Goal: Find specific page/section: Find specific page/section

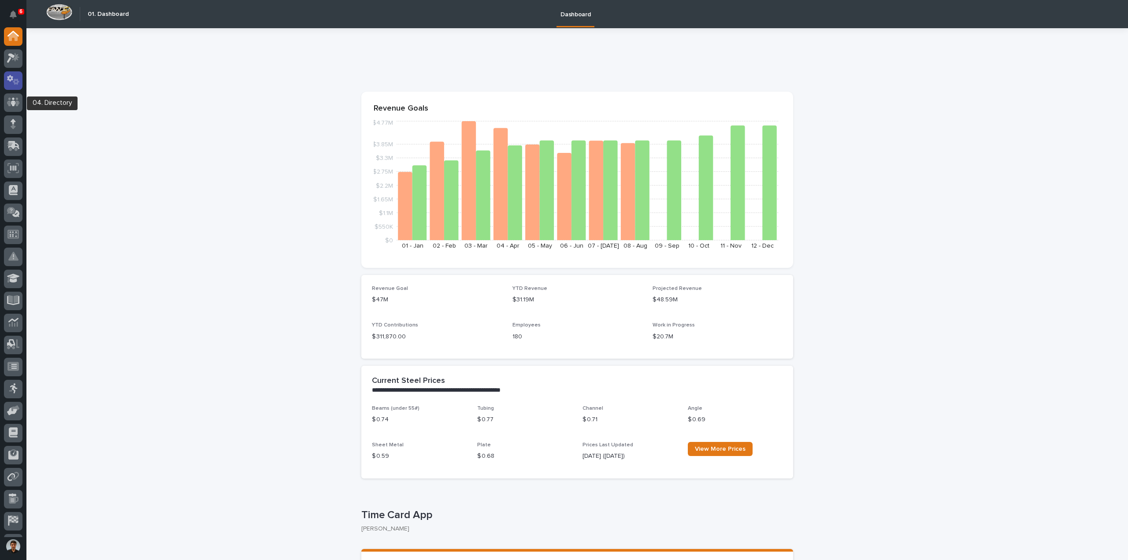
click at [15, 82] on icon at bounding box center [16, 82] width 7 height 6
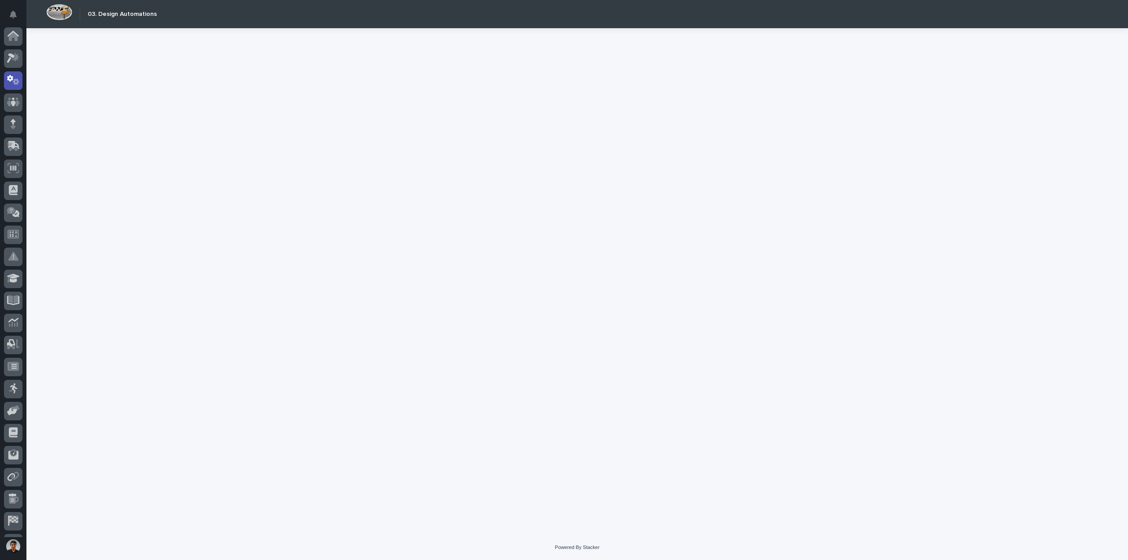
scroll to position [41, 0]
click at [16, 98] on icon at bounding box center [13, 102] width 13 height 9
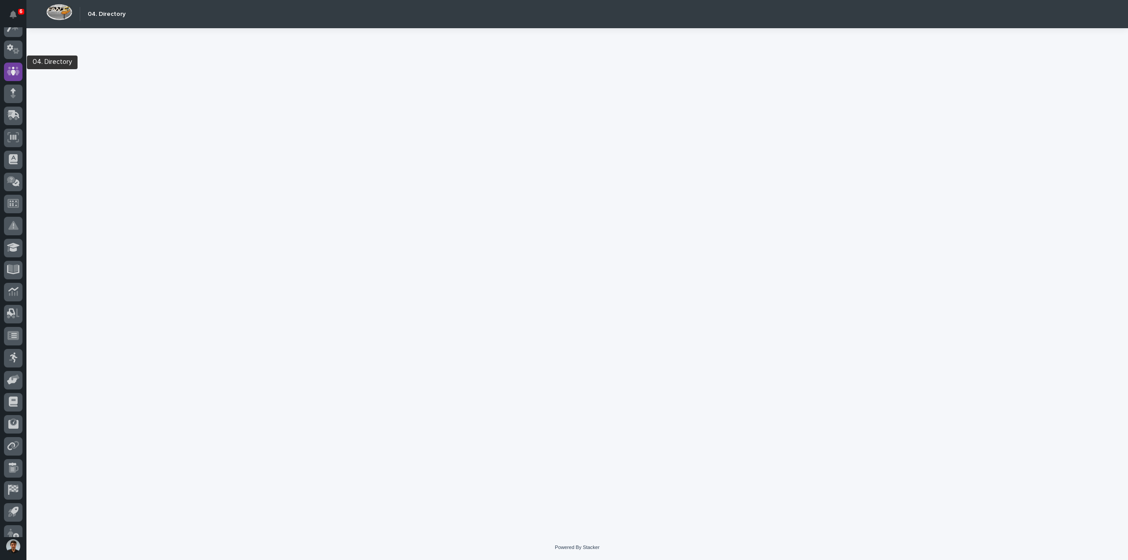
scroll to position [34, 0]
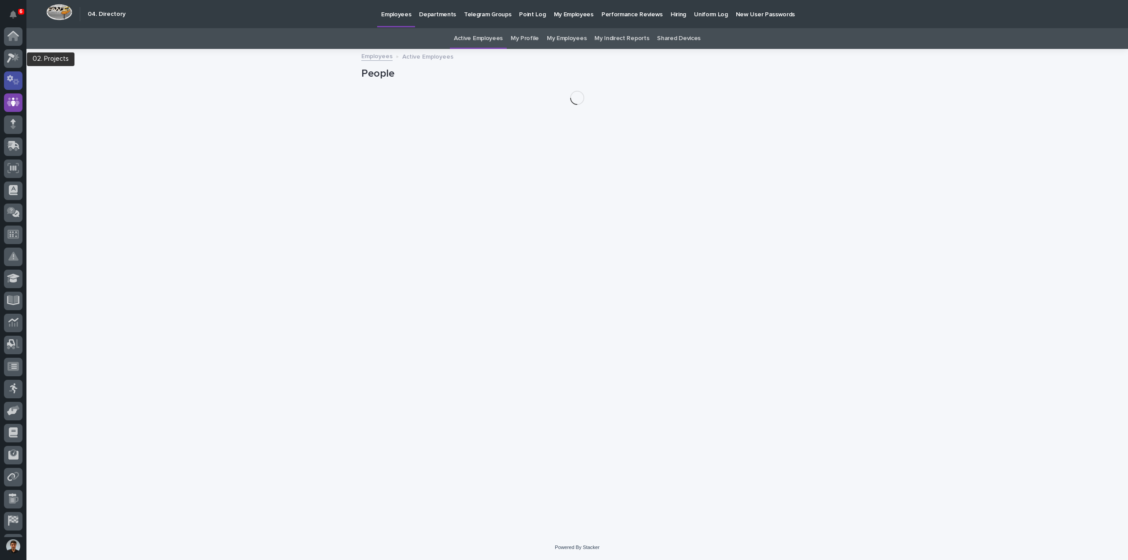
click at [12, 74] on div at bounding box center [13, 80] width 19 height 19
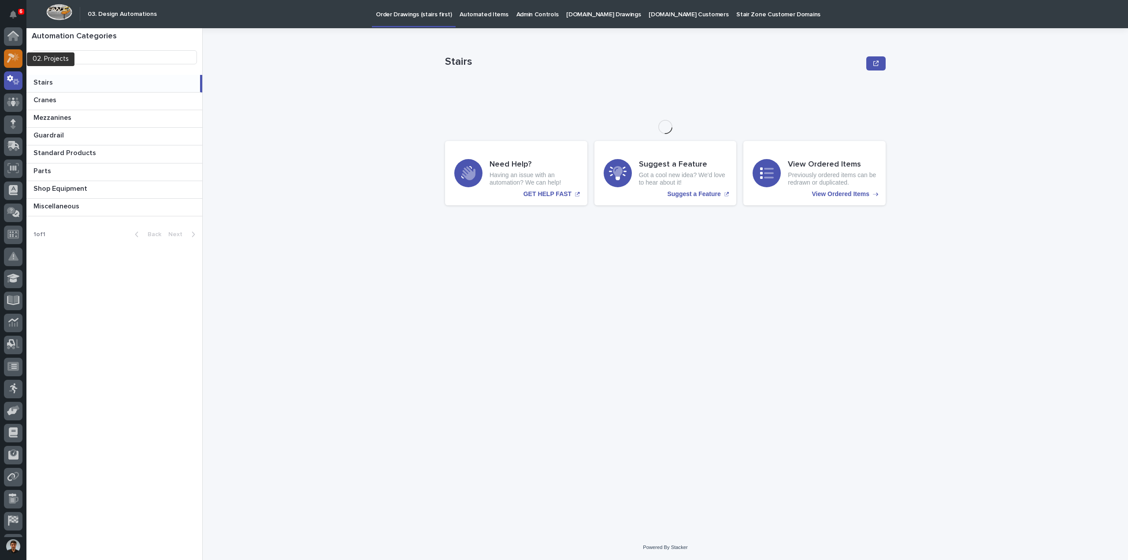
click at [15, 59] on icon at bounding box center [15, 57] width 7 height 9
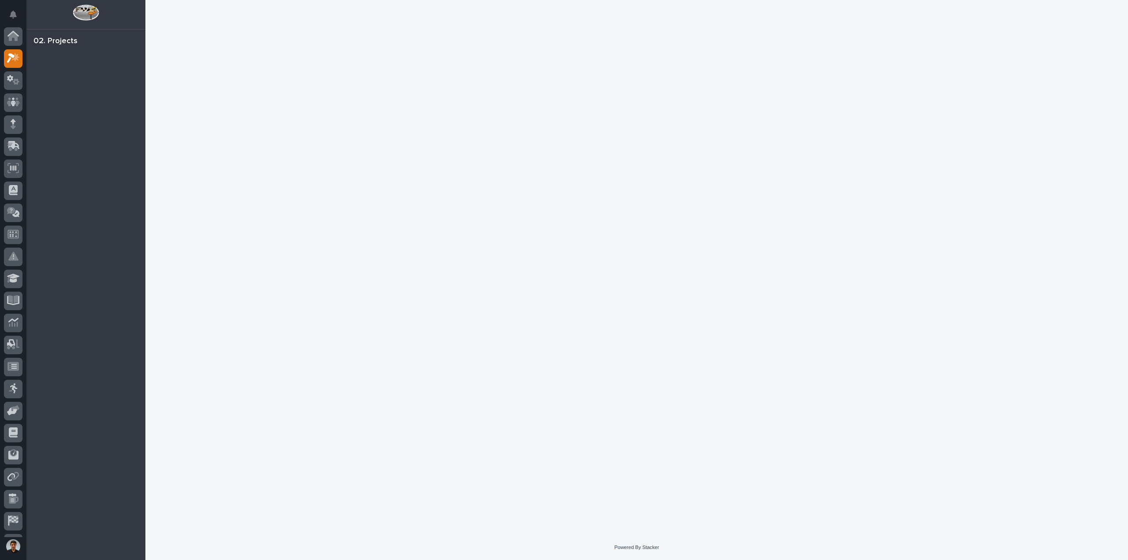
scroll to position [22, 0]
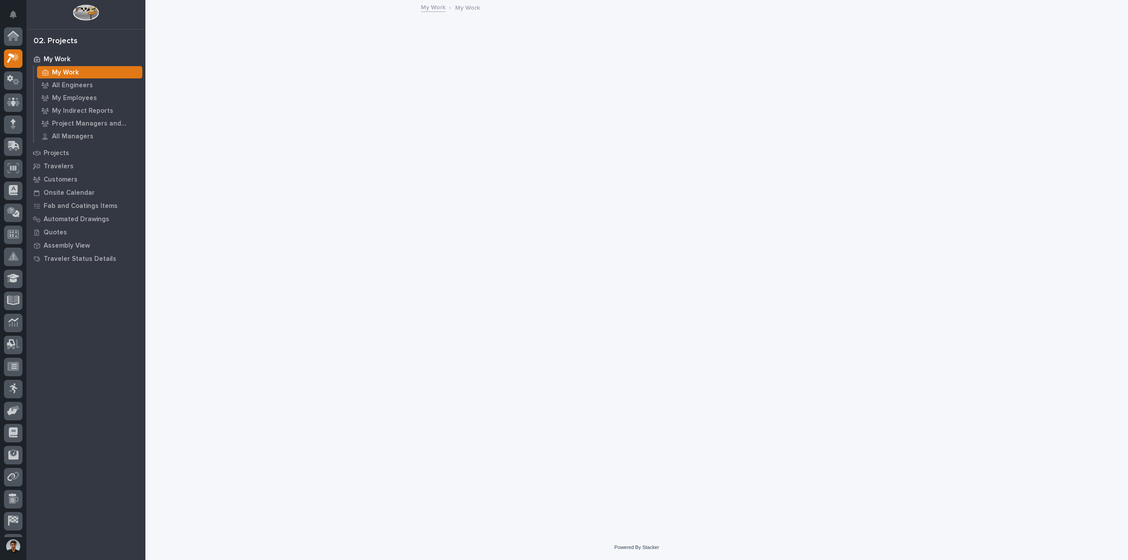
scroll to position [22, 0]
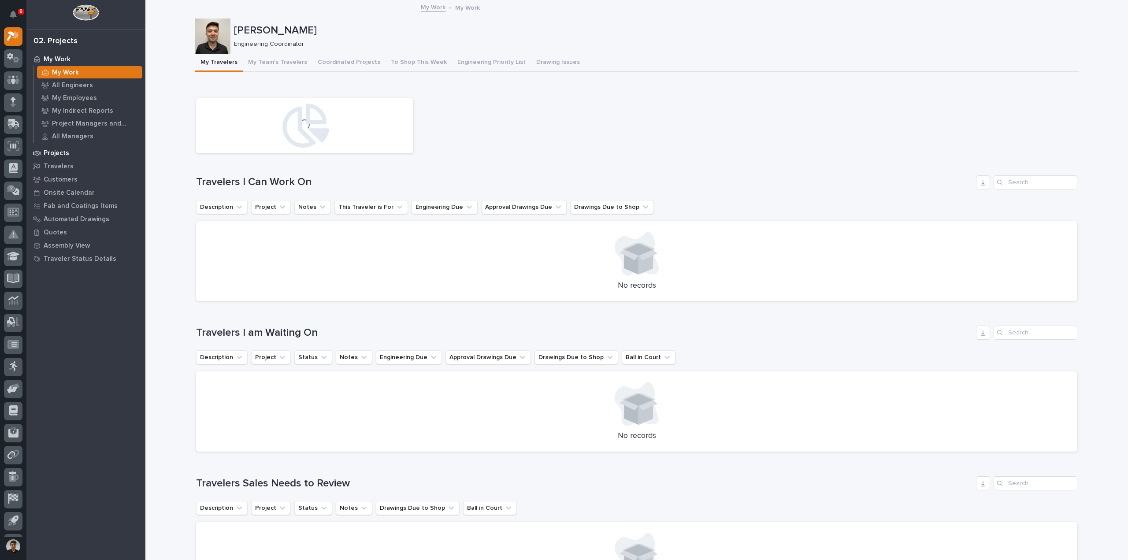
click at [63, 152] on p "Projects" at bounding box center [57, 153] width 26 height 8
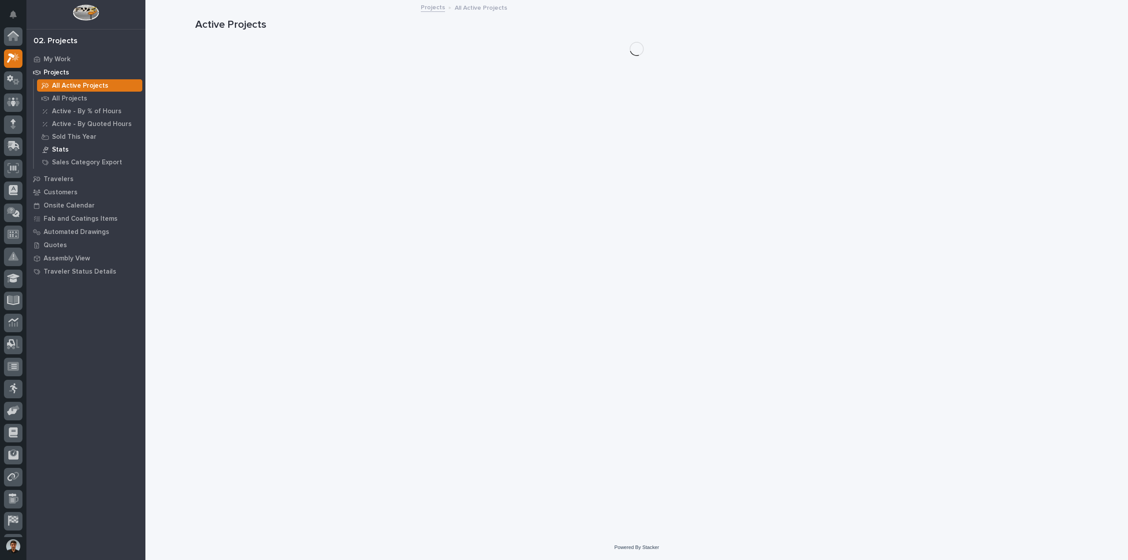
scroll to position [22, 0]
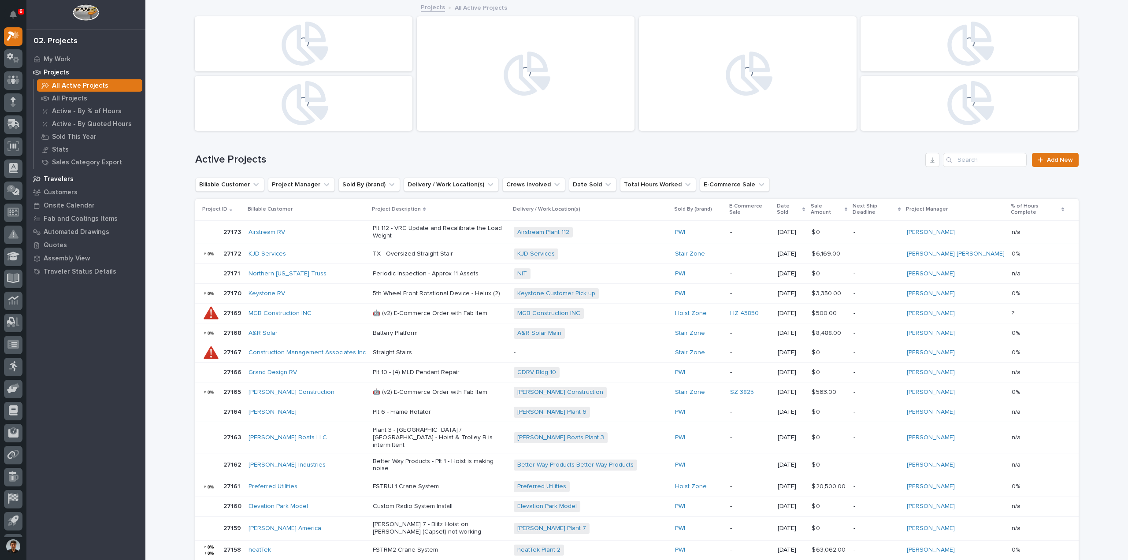
click at [60, 173] on div "Travelers" at bounding box center [86, 179] width 115 height 12
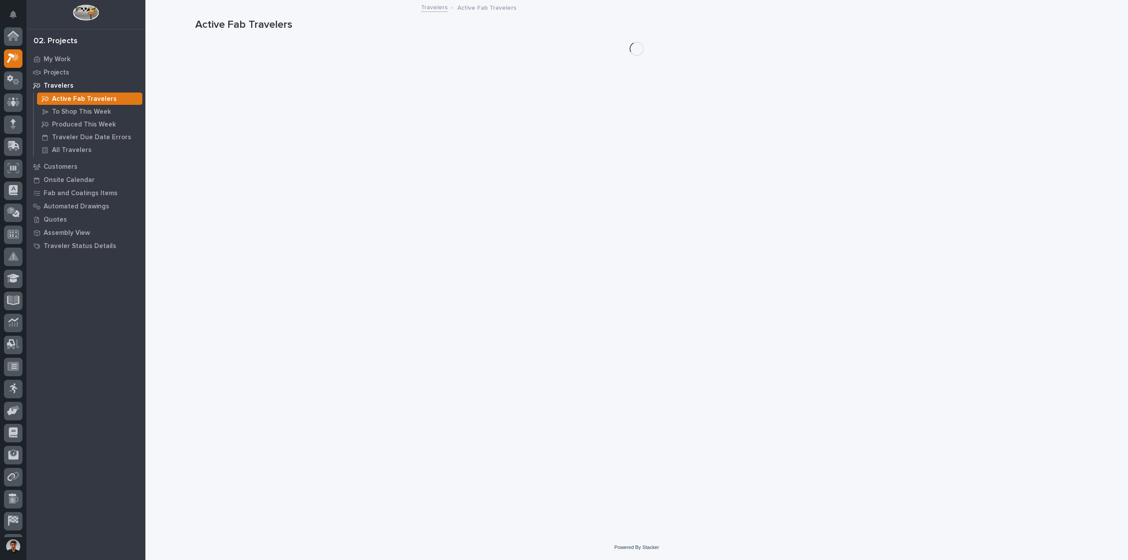
scroll to position [22, 0]
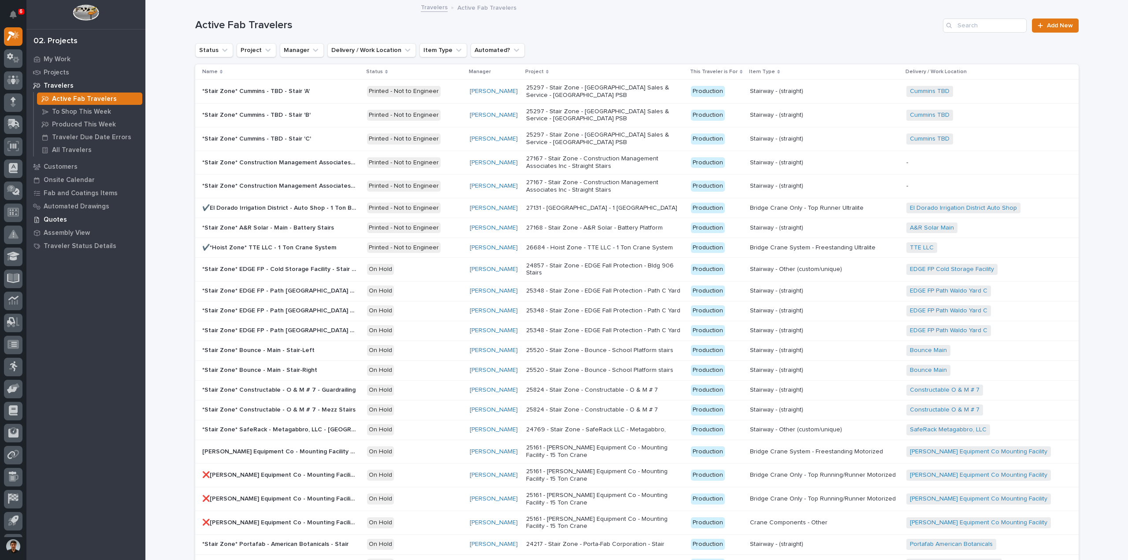
click at [66, 217] on div "Quotes" at bounding box center [86, 219] width 115 height 12
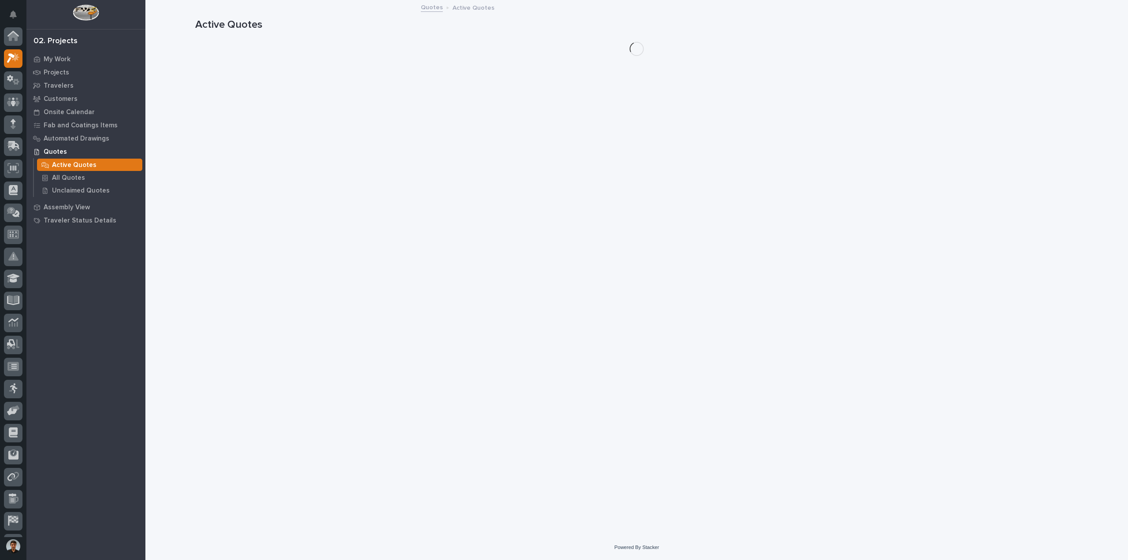
scroll to position [22, 0]
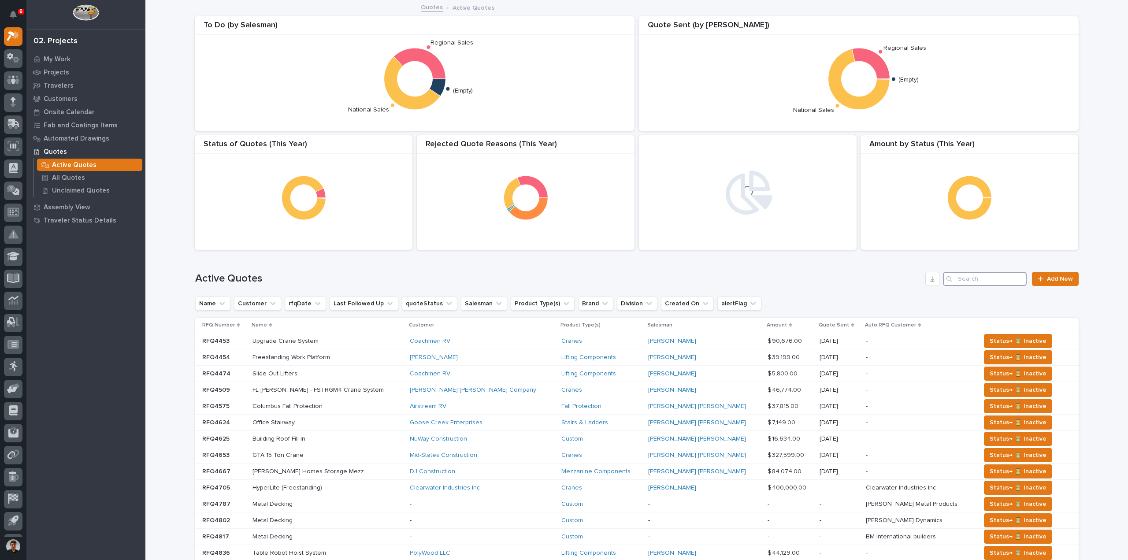
click at [960, 275] on input "Search" at bounding box center [985, 279] width 84 height 14
type input "n"
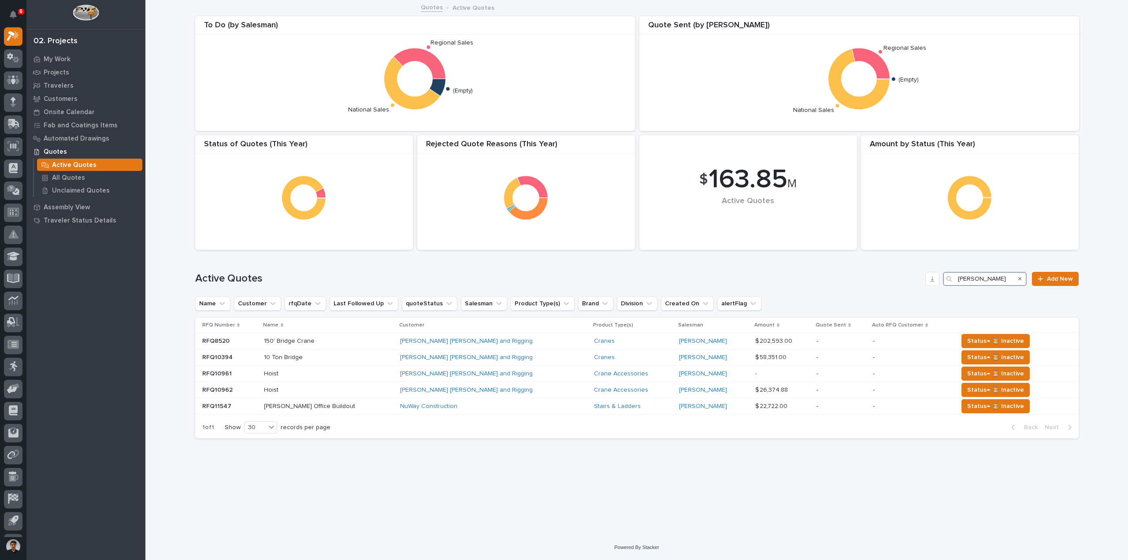
type input "barnhart"
